Goal: Ask a question

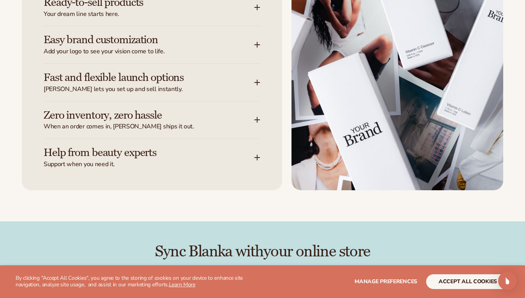
scroll to position [1055, 0]
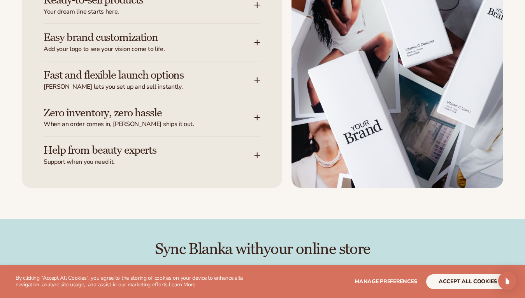
click at [159, 83] on span "[PERSON_NAME] lets you set up and sell instantly." at bounding box center [149, 87] width 210 height 8
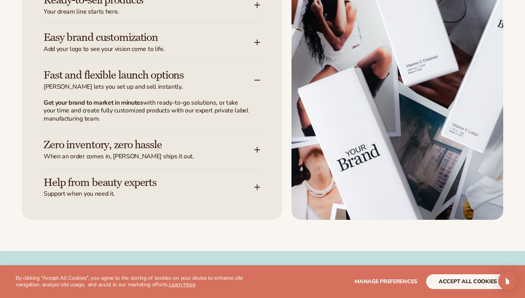
click at [159, 83] on span "[PERSON_NAME] lets you set up and sell instantly." at bounding box center [149, 87] width 210 height 8
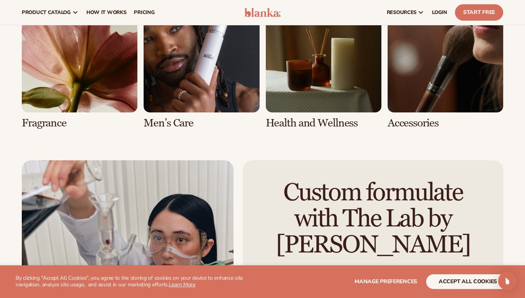
scroll to position [1633, 0]
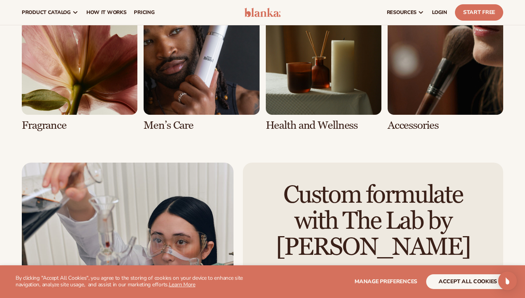
click at [313, 82] on link "7 / 8" at bounding box center [323, 65] width 115 height 132
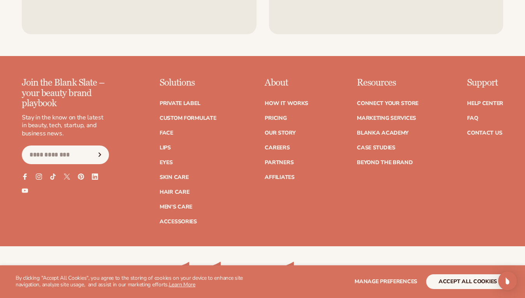
scroll to position [1317, 0]
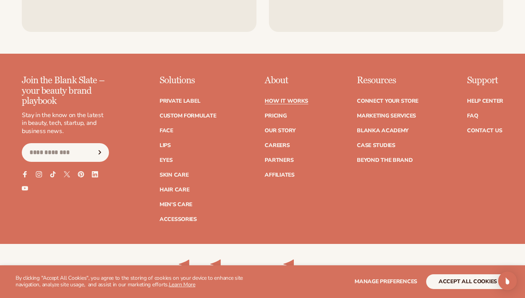
click at [287, 104] on link "How It Works" at bounding box center [286, 100] width 44 height 5
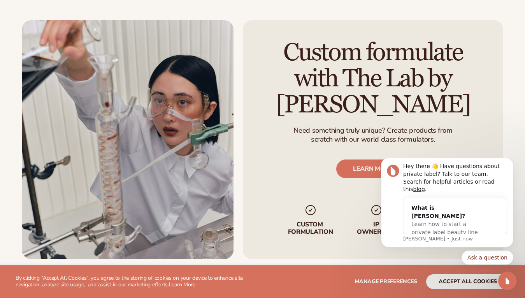
scroll to position [1270, 0]
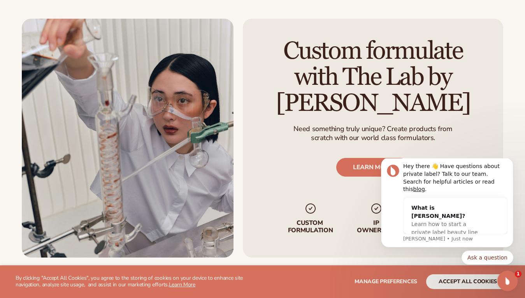
click at [506, 281] on icon "Open Intercom Messenger" at bounding box center [506, 279] width 13 height 13
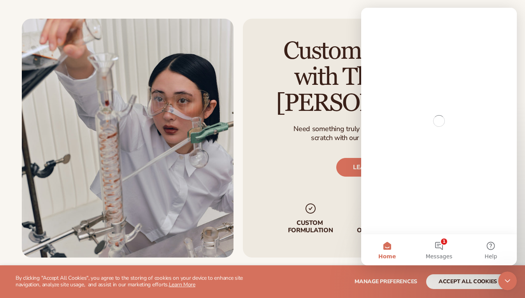
scroll to position [0, 0]
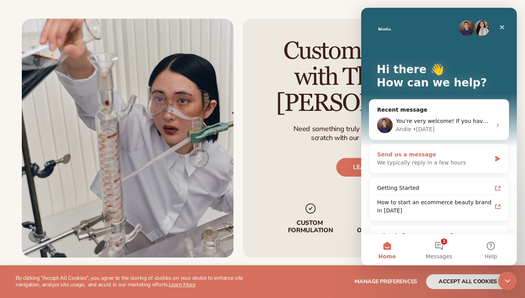
click at [432, 159] on div "We typically reply in a few hours" at bounding box center [434, 163] width 114 height 8
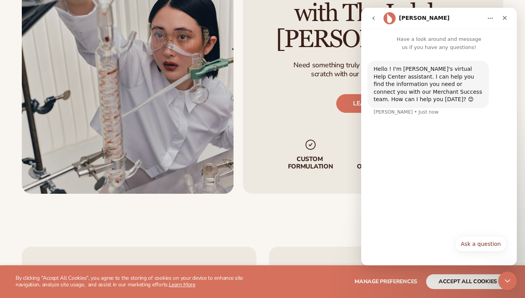
scroll to position [1335, 0]
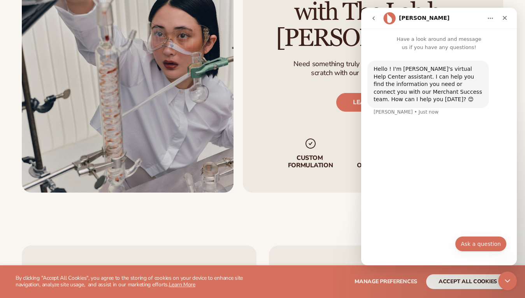
click at [474, 240] on button "Ask a question" at bounding box center [481, 244] width 52 height 16
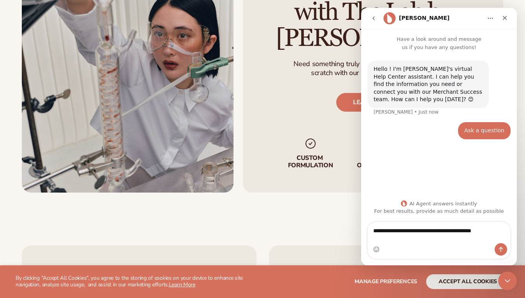
type textarea "**********"
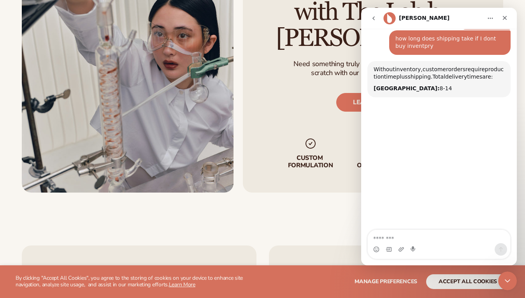
scroll to position [105, 0]
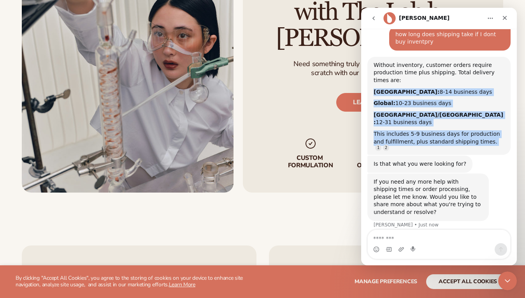
drag, startPoint x: 373, startPoint y: 92, endPoint x: 461, endPoint y: 145, distance: 102.8
click at [461, 145] on div "Hello ! I'm Blanka's virtual Help Center assistant. I can help you find the inf…" at bounding box center [438, 96] width 143 height 283
copy div "North America: 8-14 business days Global: 10-23 business days Australia/New Zea…"
